Goal: Understand process/instructions: Learn about a topic

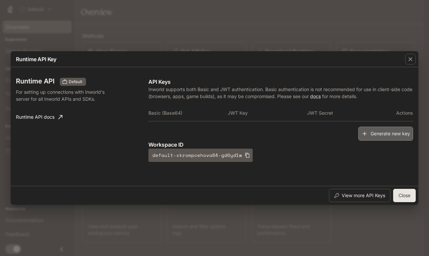
click at [380, 130] on button "Generate new key" at bounding box center [386, 134] width 55 height 14
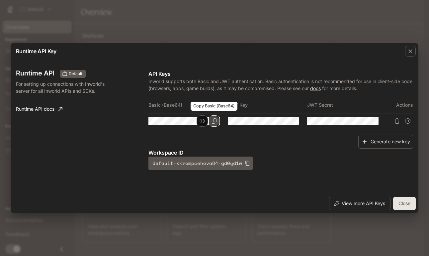
click at [215, 123] on icon "Copy Basic (Base64)" at bounding box center [214, 120] width 5 height 5
click at [415, 53] on div "button" at bounding box center [410, 51] width 11 height 11
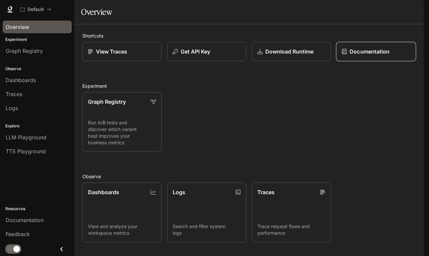
click at [343, 61] on link "Documentation" at bounding box center [376, 52] width 80 height 20
